Goal: Information Seeking & Learning: Check status

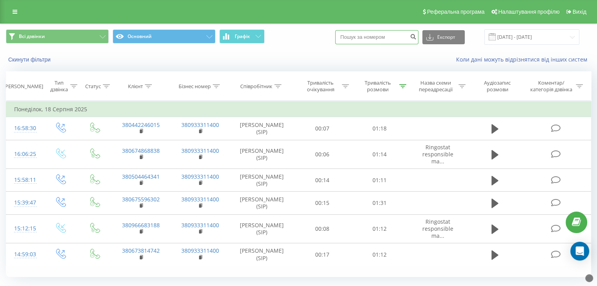
click at [394, 40] on input at bounding box center [376, 37] width 83 height 14
paste input "0 976 364 850"
type input "0 976 364 850"
click at [416, 37] on icon "submit" at bounding box center [413, 35] width 7 height 5
